Goal: Transaction & Acquisition: Purchase product/service

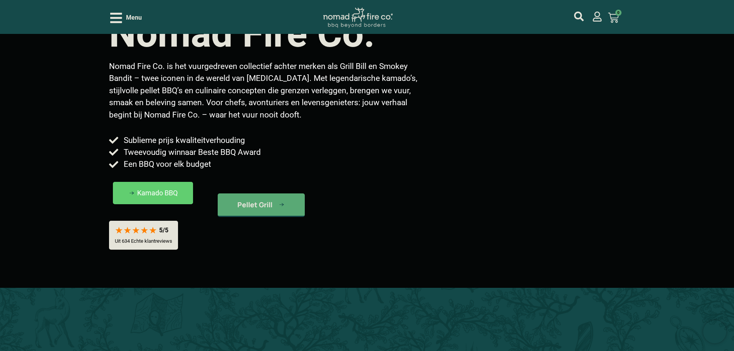
scroll to position [116, 0]
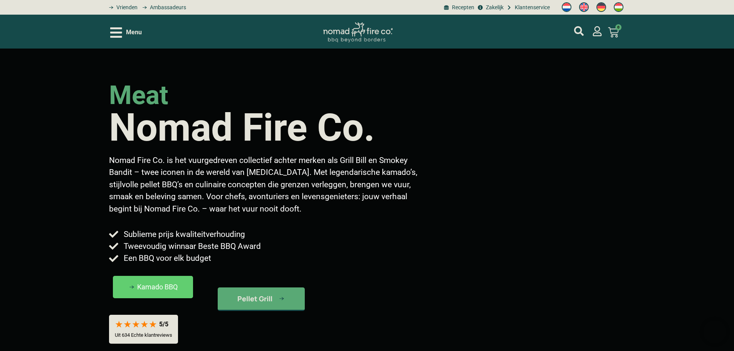
click at [135, 31] on span "Menu" at bounding box center [134, 32] width 16 height 9
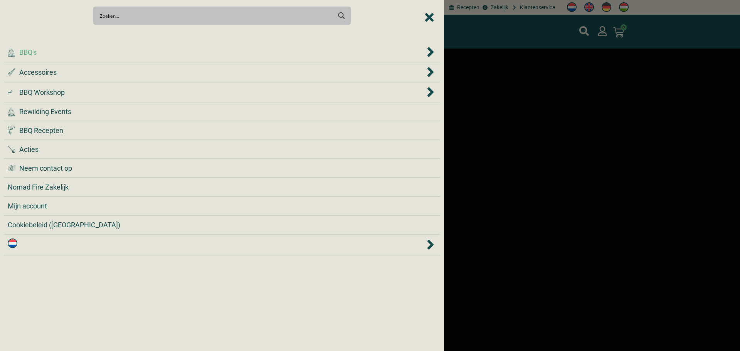
click at [132, 47] on div ".cls-1 { fill: #042e2c; } BBQ's" at bounding box center [216, 52] width 417 height 10
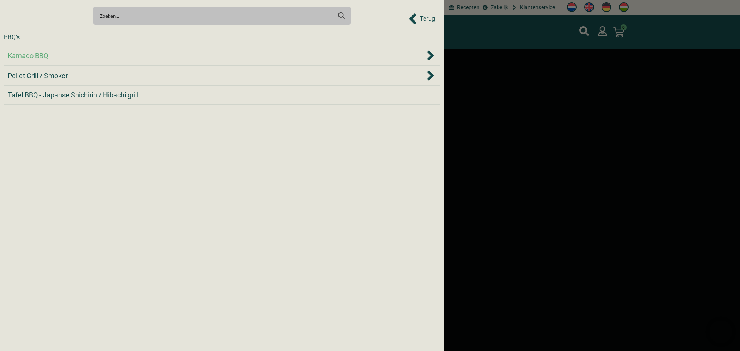
click at [68, 55] on div "Kamado BBQ" at bounding box center [216, 55] width 417 height 10
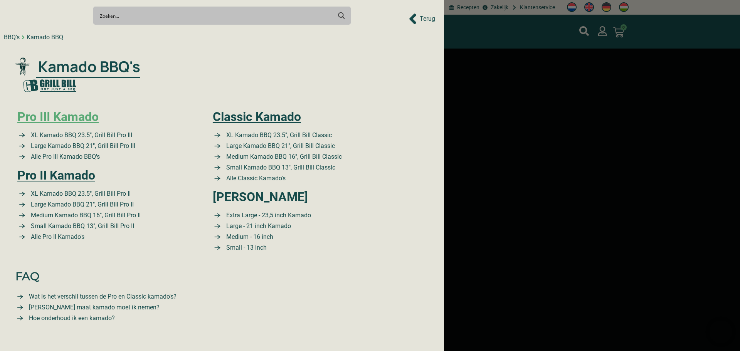
click at [64, 117] on link "Pro III Kamado" at bounding box center [57, 116] width 81 height 15
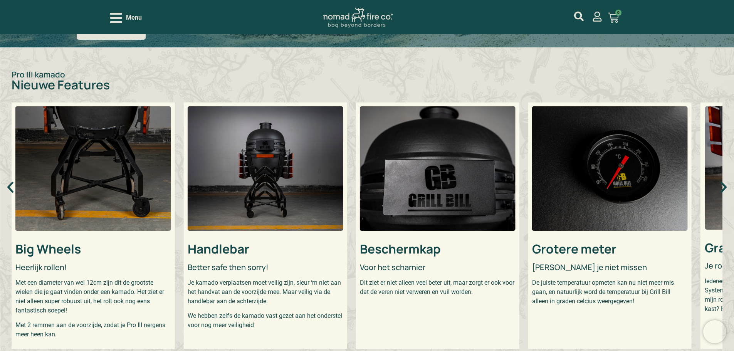
scroll to position [231, 0]
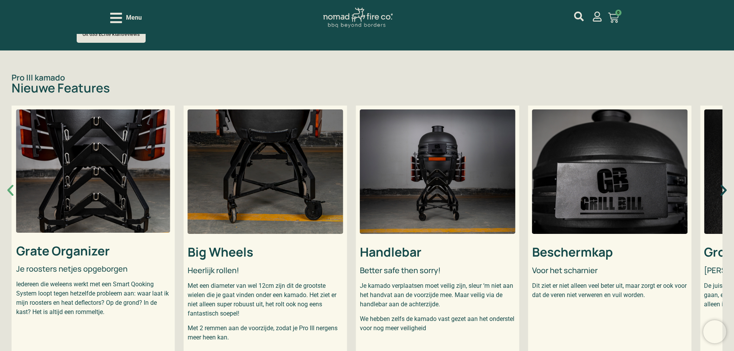
click at [12, 187] on icon "Vorige slide" at bounding box center [10, 190] width 15 height 15
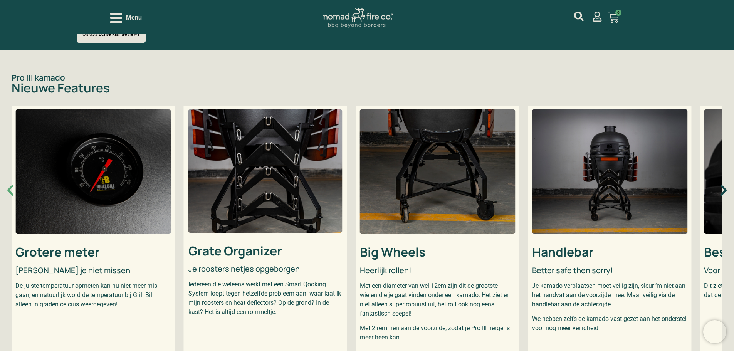
click at [13, 189] on icon "Vorige slide" at bounding box center [10, 190] width 15 height 15
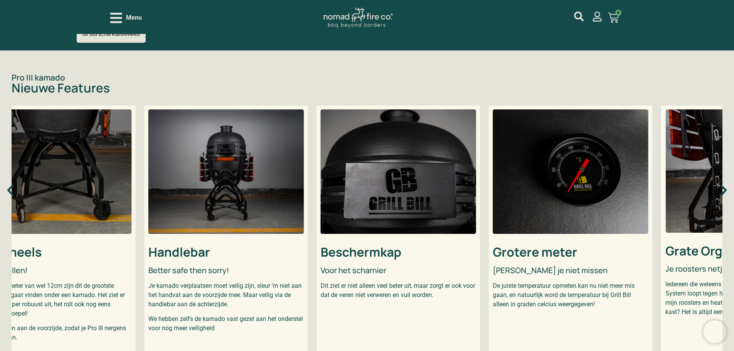
click at [190, 192] on img "3 / 5" at bounding box center [226, 171] width 156 height 124
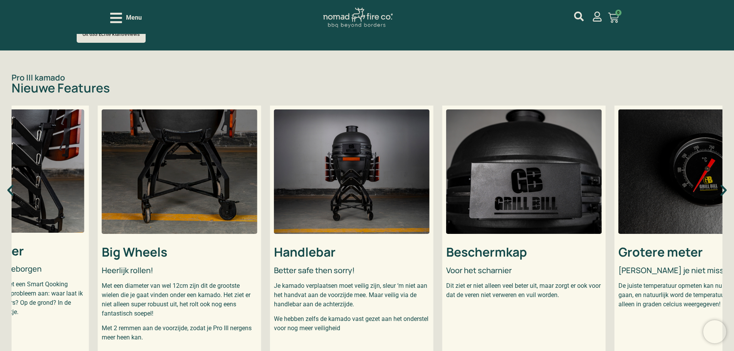
click at [296, 182] on img "3 / 5" at bounding box center [352, 171] width 156 height 124
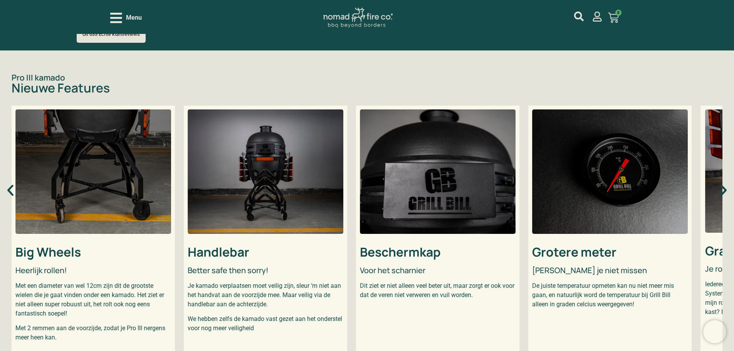
click at [343, 190] on img "3 / 5" at bounding box center [266, 171] width 156 height 124
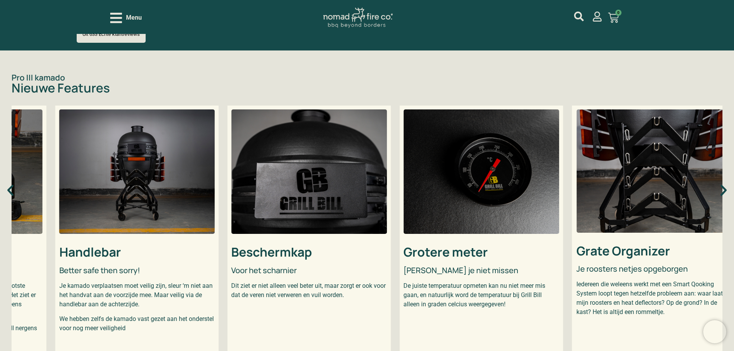
click at [284, 207] on img "4 / 5" at bounding box center [309, 171] width 156 height 124
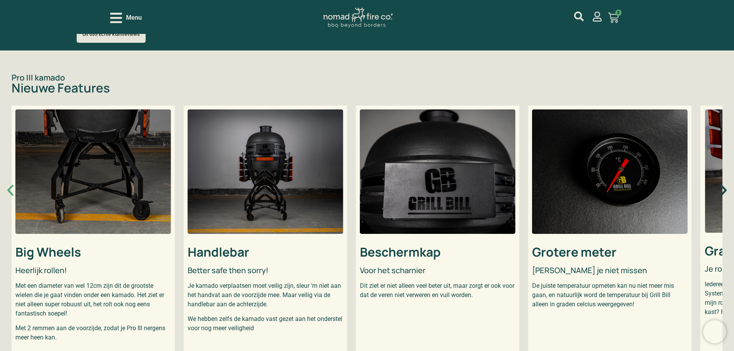
click at [13, 187] on icon "Vorige slide" at bounding box center [10, 190] width 15 height 15
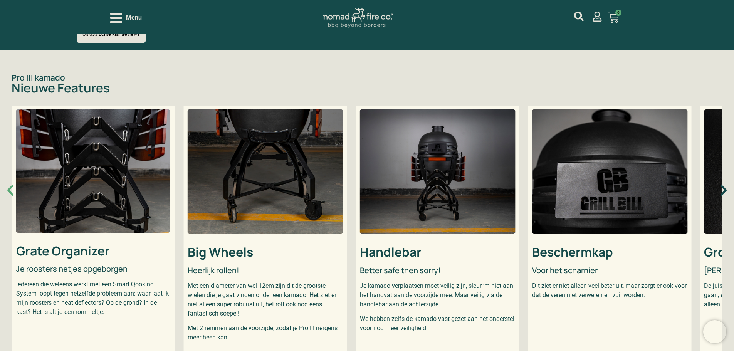
click at [13, 187] on icon "Vorige slide" at bounding box center [10, 190] width 15 height 15
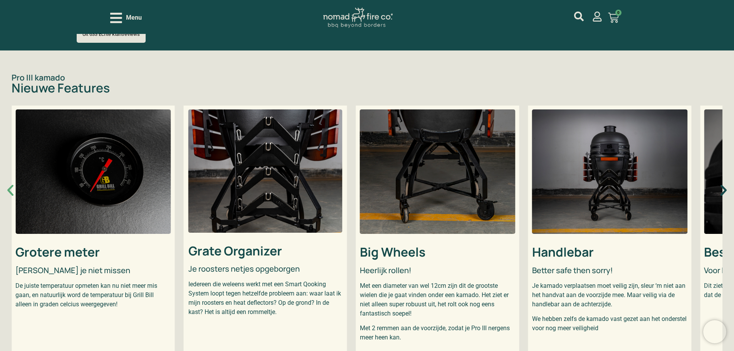
click at [13, 187] on icon "Vorige slide" at bounding box center [10, 190] width 15 height 15
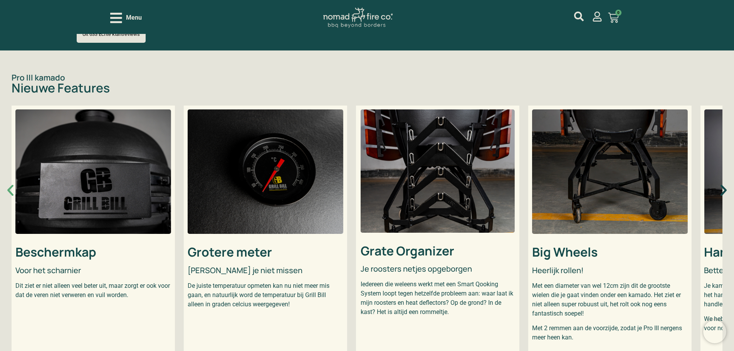
click at [13, 187] on icon "Vorige slide" at bounding box center [10, 190] width 15 height 15
click at [727, 187] on icon "Volgende slide" at bounding box center [723, 190] width 15 height 15
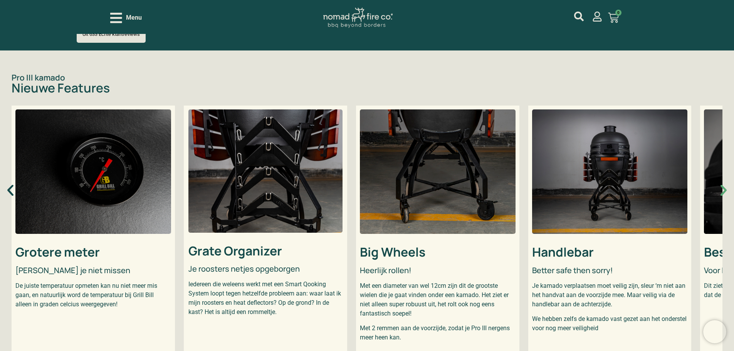
click at [723, 186] on icon "Volgende slide" at bounding box center [723, 190] width 15 height 15
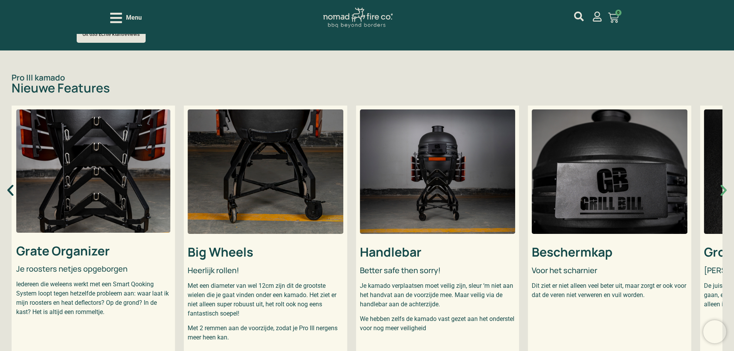
click at [721, 183] on icon "Volgende slide" at bounding box center [723, 190] width 15 height 15
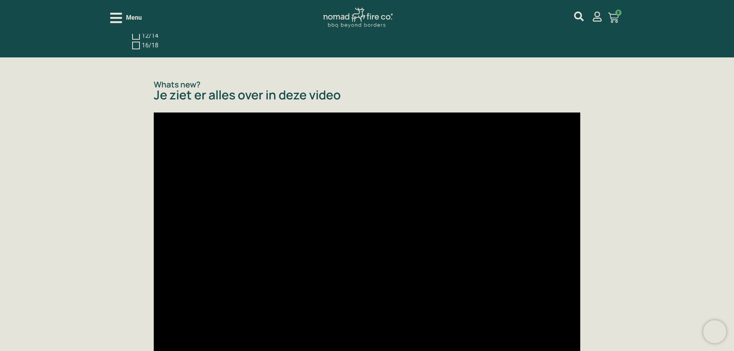
scroll to position [925, 0]
